Goal: Information Seeking & Learning: Learn about a topic

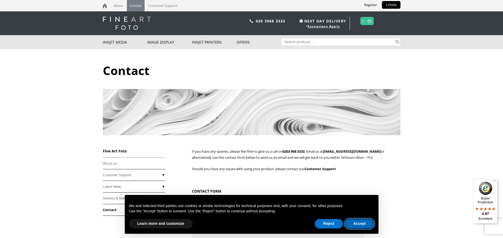
click at [364, 224] on button "Accept" at bounding box center [359, 224] width 29 height 10
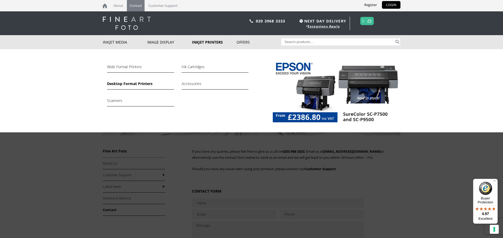
click at [129, 83] on link "Desktop Format Printers" at bounding box center [140, 85] width 67 height 9
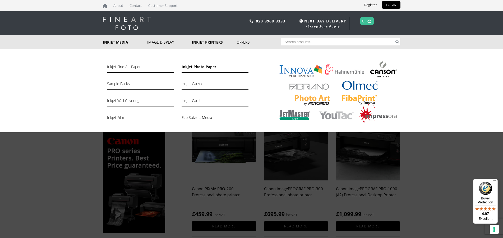
click at [196, 66] on link "Inkjet Photo Paper" at bounding box center [215, 68] width 67 height 9
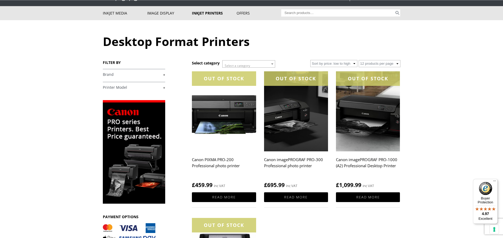
scroll to position [45, 0]
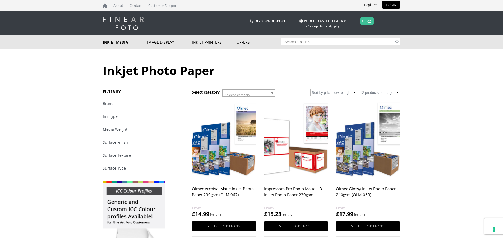
scroll to position [642, 0]
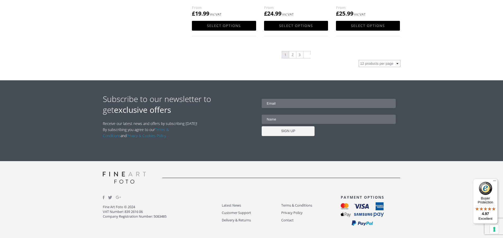
drag, startPoint x: 154, startPoint y: 217, endPoint x: 170, endPoint y: 216, distance: 16.4
click at [170, 216] on p "Fine Art Foto © 2024 VAT Number: 839 2616 06 Company Registration Number: 50834…" at bounding box center [162, 212] width 119 height 14
copy p "5083485"
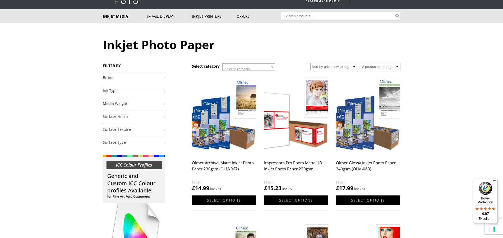
scroll to position [0, 0]
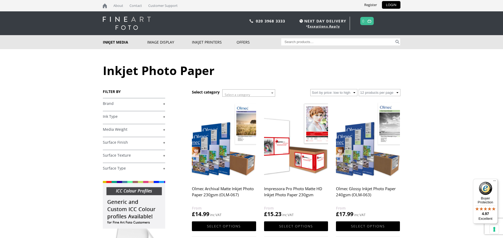
click at [163, 104] on link "+" at bounding box center [134, 103] width 62 height 5
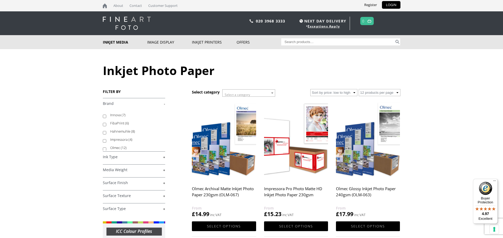
click at [104, 133] on input "Hahnemuhle (8)" at bounding box center [104, 132] width 3 height 3
checkbox input "true"
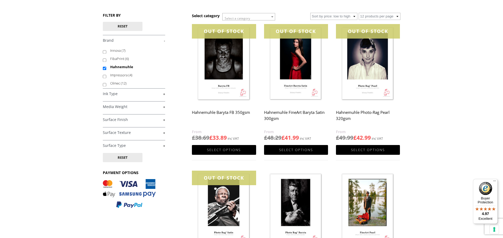
scroll to position [45, 0]
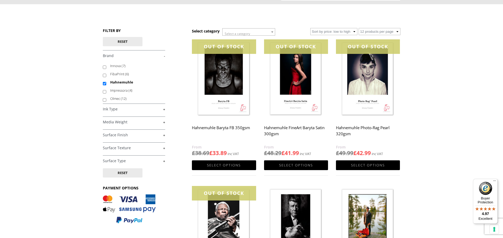
click at [104, 85] on input "Hahnemuhle" at bounding box center [104, 83] width 3 height 3
checkbox input "false"
click at [104, 76] on input "FibaPrint (6)" at bounding box center [104, 75] width 3 height 3
checkbox input "true"
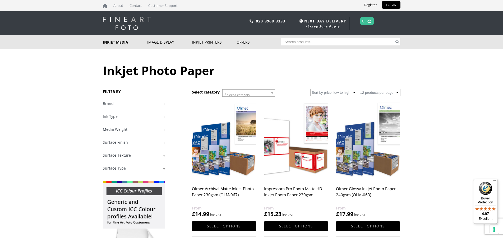
click at [128, 19] on img at bounding box center [127, 23] width 48 height 13
